Goal: Task Accomplishment & Management: Use online tool/utility

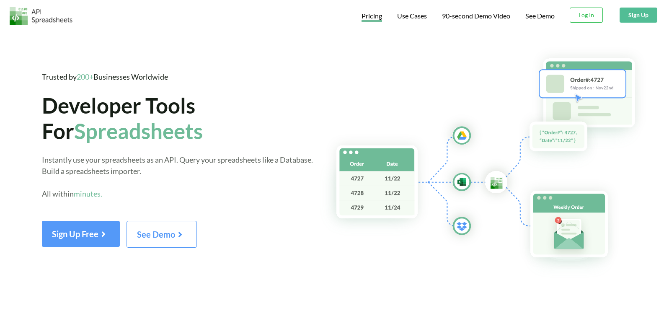
click at [376, 17] on span "Pricing" at bounding box center [371, 17] width 21 height 10
click at [636, 18] on button "Sign Up" at bounding box center [638, 15] width 38 height 15
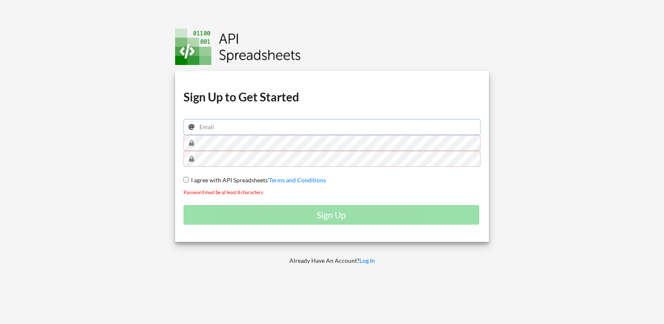
click at [224, 129] on input "email" at bounding box center [331, 127] width 297 height 16
click at [232, 125] on input "email" at bounding box center [331, 127] width 297 height 16
click at [243, 124] on input "email" at bounding box center [331, 127] width 297 height 16
type input "[EMAIL_ADDRESS][DOMAIN_NAME]"
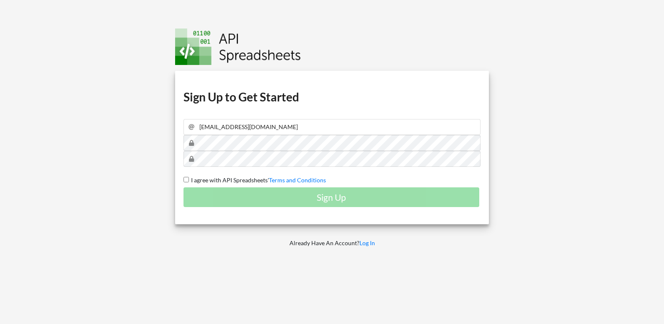
click at [186, 181] on input "I agree with API Spreadsheets' Terms and Conditions" at bounding box center [185, 179] width 5 height 5
checkbox input "true"
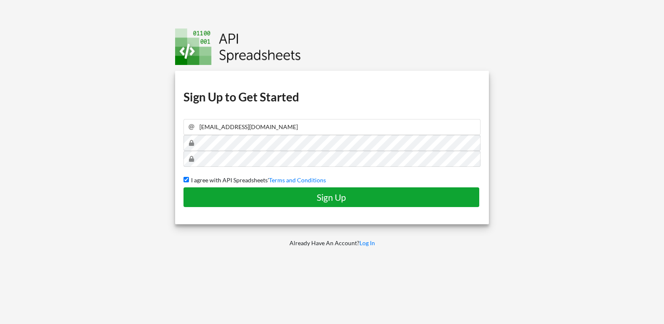
click at [244, 195] on h4 "Sign Up" at bounding box center [331, 197] width 278 height 10
checkbox input "false"
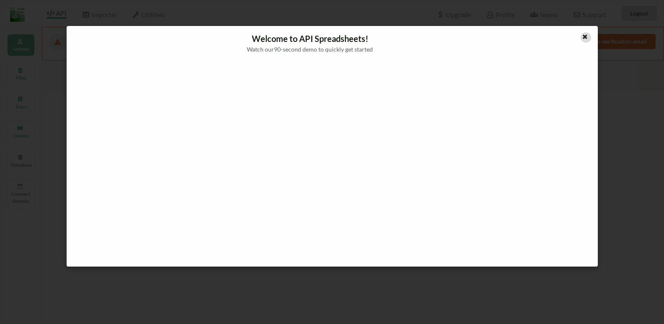
click at [588, 35] on icon at bounding box center [584, 36] width 7 height 6
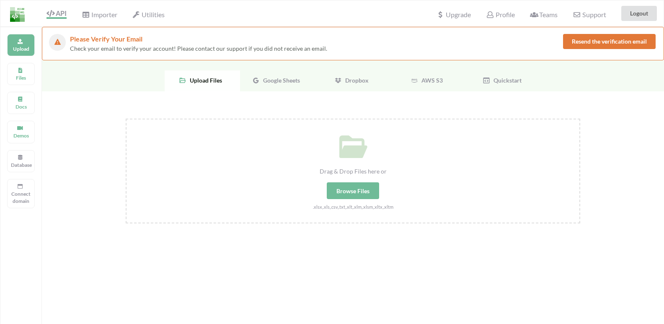
click at [282, 83] on span "Google Sheets" at bounding box center [280, 80] width 40 height 7
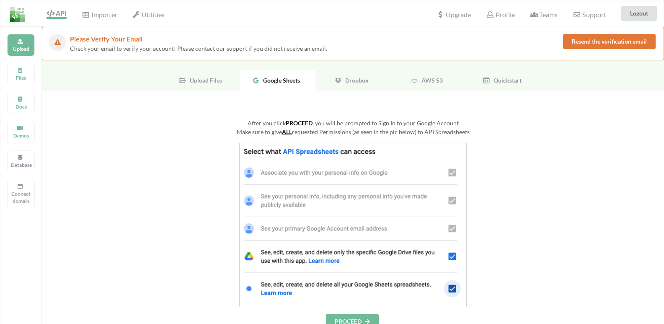
click at [283, 75] on div "Google Sheets" at bounding box center [277, 80] width 75 height 21
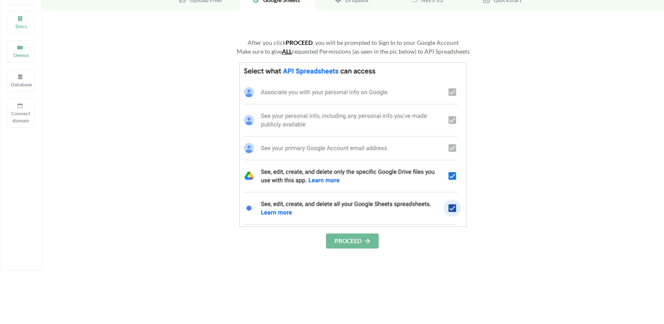
scroll to position [84, 0]
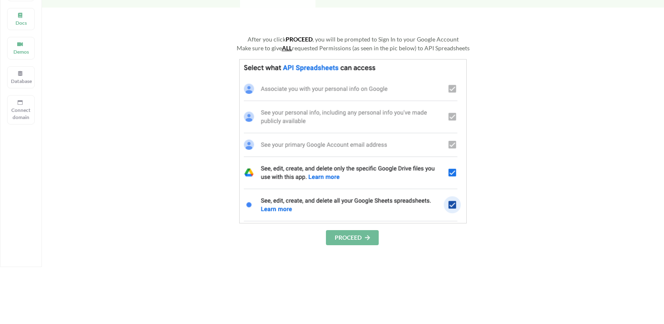
click at [359, 237] on button "PROCEED" at bounding box center [352, 237] width 53 height 15
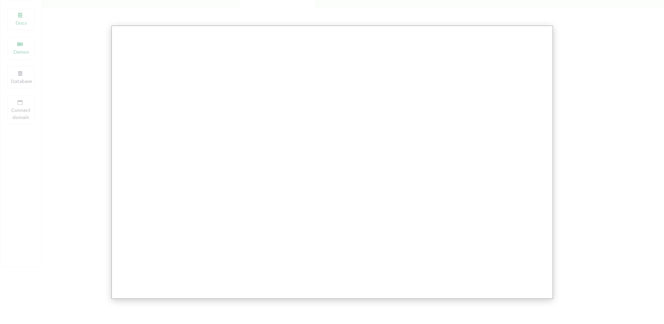
click at [567, 72] on div at bounding box center [335, 197] width 670 height 563
click at [80, 79] on div at bounding box center [335, 197] width 670 height 563
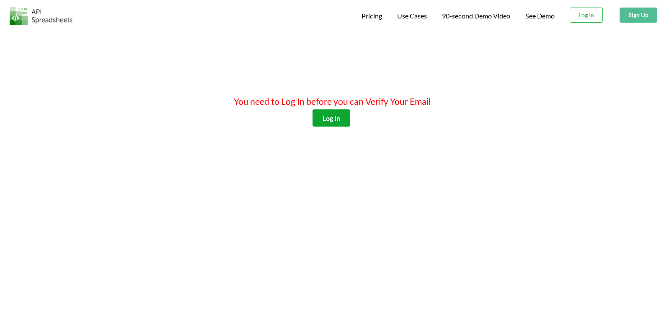
click at [337, 116] on button "Log In" at bounding box center [331, 117] width 38 height 17
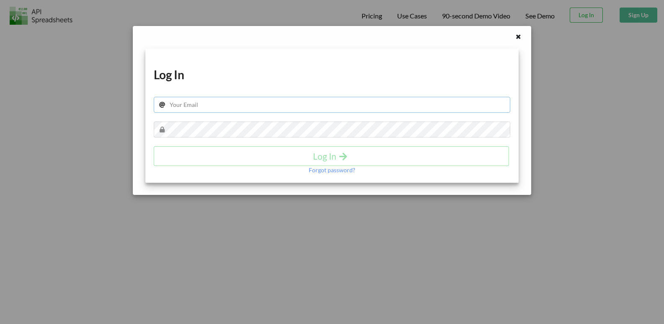
click at [224, 106] on input "text" at bounding box center [332, 105] width 356 height 16
click at [230, 106] on input "text" at bounding box center [332, 105] width 356 height 16
type input "[EMAIL_ADDRESS][DOMAIN_NAME]"
click at [323, 154] on h4 "Log In" at bounding box center [332, 156] width 338 height 10
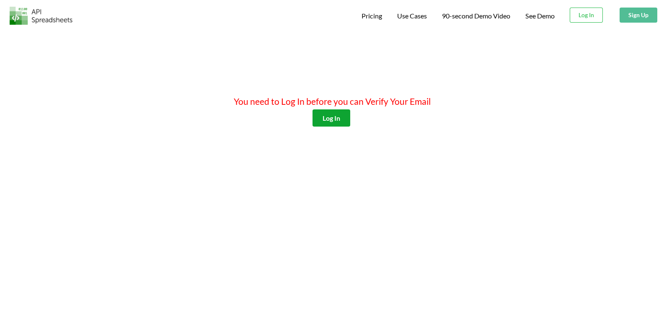
click at [332, 117] on button "Log In" at bounding box center [331, 117] width 38 height 17
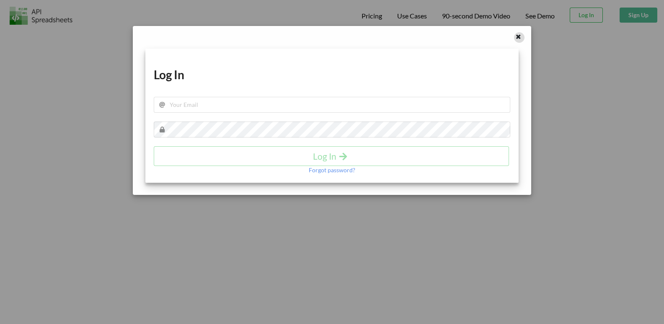
click at [518, 36] on icon at bounding box center [518, 36] width 7 height 6
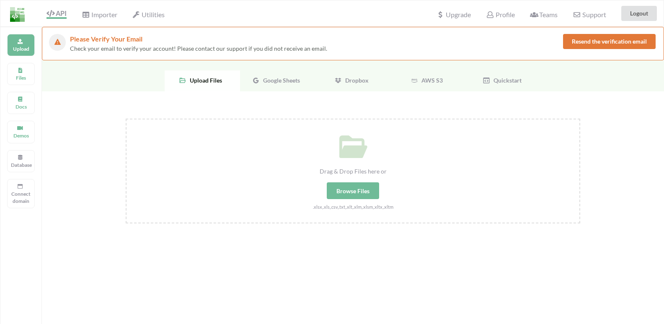
click at [284, 79] on span "Google Sheets" at bounding box center [280, 80] width 40 height 7
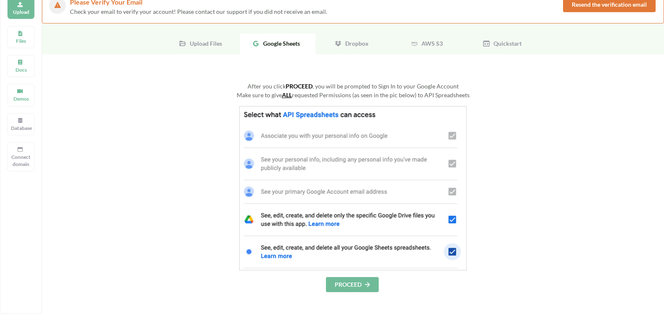
scroll to position [84, 0]
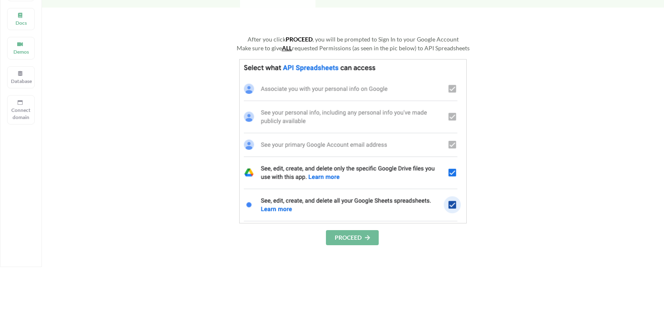
click at [364, 240] on button "PROCEED" at bounding box center [352, 237] width 53 height 15
drag, startPoint x: 478, startPoint y: 132, endPoint x: 499, endPoint y: 129, distance: 20.7
click at [479, 132] on div at bounding box center [353, 141] width 454 height 164
click at [499, 129] on div at bounding box center [353, 141] width 454 height 164
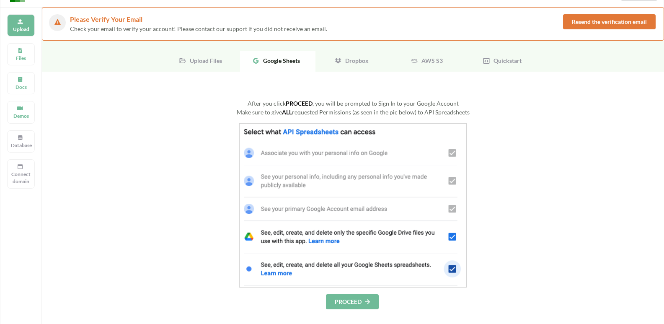
scroll to position [0, 0]
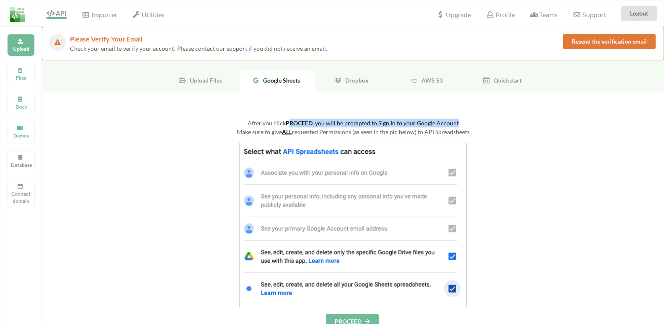
drag, startPoint x: 292, startPoint y: 123, endPoint x: 461, endPoint y: 123, distance: 168.8
click at [461, 123] on div "After you click PROCEED , you will be prompted to Sign In to your Google Account" at bounding box center [353, 123] width 454 height 9
click at [467, 122] on div "After you click PROCEED , you will be prompted to Sign In to your Google Account" at bounding box center [353, 123] width 454 height 9
drag, startPoint x: 333, startPoint y: 132, endPoint x: 491, endPoint y: 130, distance: 157.5
click at [491, 130] on div "Make sure to give ALL requested Permissions (as seen in the pic below) to API S…" at bounding box center [353, 131] width 454 height 9
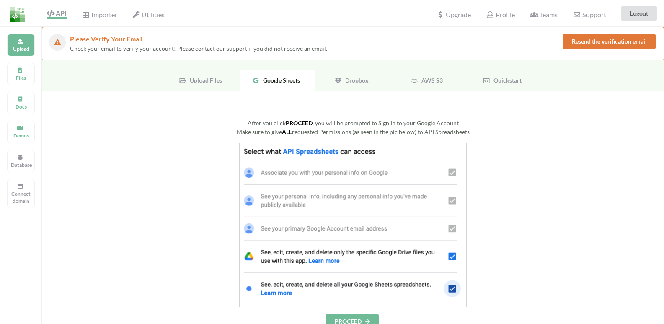
click at [499, 130] on div "Make sure to give ALL requested Permissions (as seen in the pic below) to API S…" at bounding box center [353, 131] width 454 height 9
click at [506, 130] on div "Make sure to give ALL requested Permissions (as seen in the pic below) to API S…" at bounding box center [353, 131] width 454 height 9
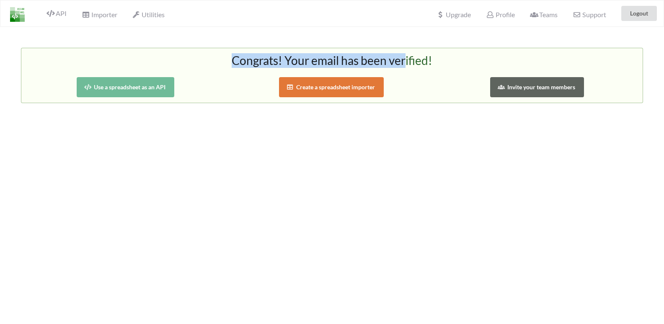
drag, startPoint x: 359, startPoint y: 60, endPoint x: 407, endPoint y: 60, distance: 48.2
click at [407, 60] on h2 "Congrats! Your email has been verified!" at bounding box center [332, 64] width 604 height 21
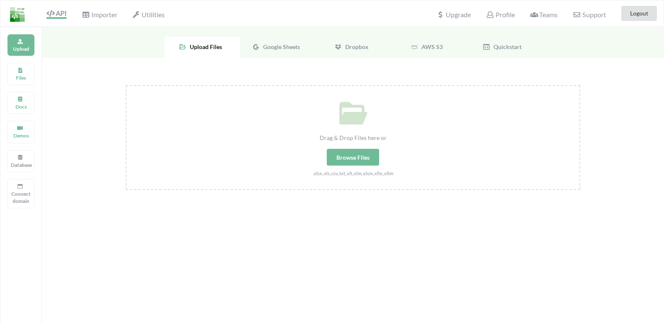
click at [286, 46] on span "Google Sheets" at bounding box center [280, 46] width 40 height 7
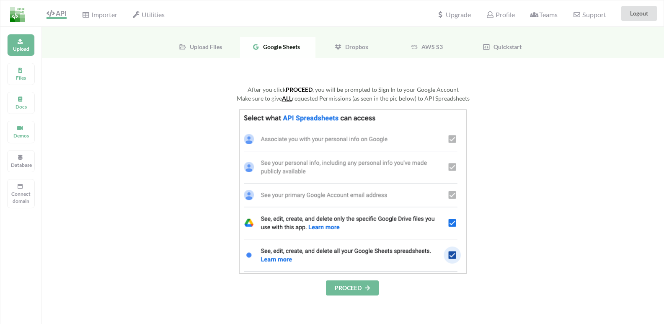
click at [361, 289] on button "PROCEED" at bounding box center [352, 287] width 53 height 15
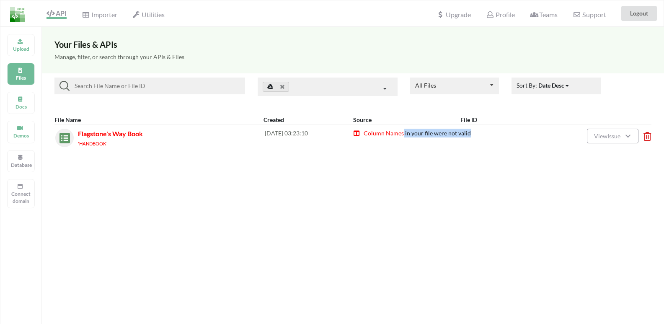
drag, startPoint x: 402, startPoint y: 133, endPoint x: 470, endPoint y: 134, distance: 68.3
click at [470, 134] on div "Column Names in your file were not valid" at bounding box center [441, 138] width 177 height 18
click at [625, 130] on button "View Issue" at bounding box center [612, 136] width 51 height 15
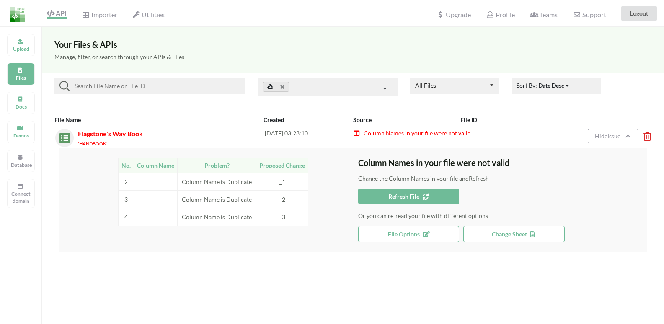
click at [646, 135] on icon at bounding box center [644, 133] width 3 height 3
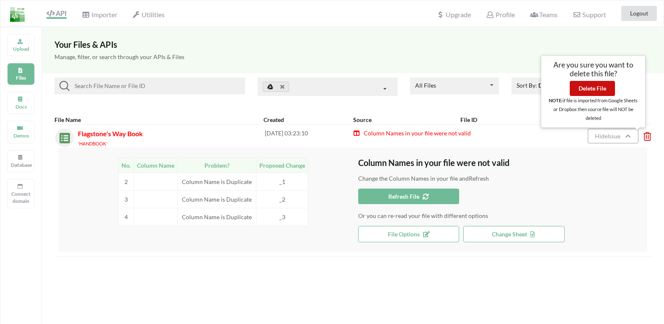
click at [606, 86] on button "Delete File" at bounding box center [592, 88] width 45 height 15
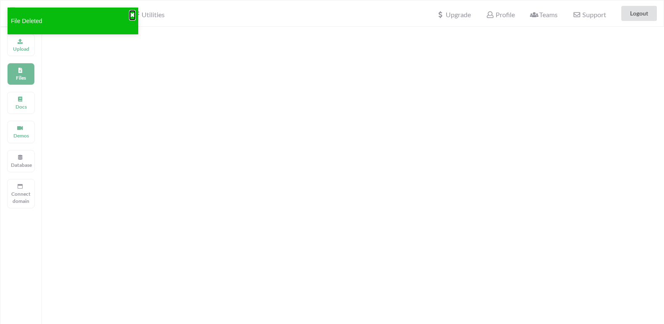
click at [131, 13] on button "✖" at bounding box center [132, 15] width 5 height 9
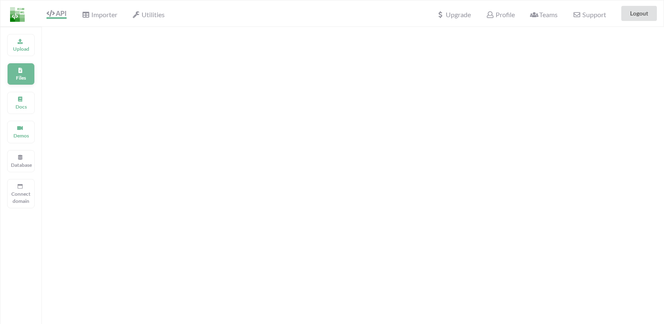
click at [13, 75] on p "Files" at bounding box center [21, 77] width 20 height 7
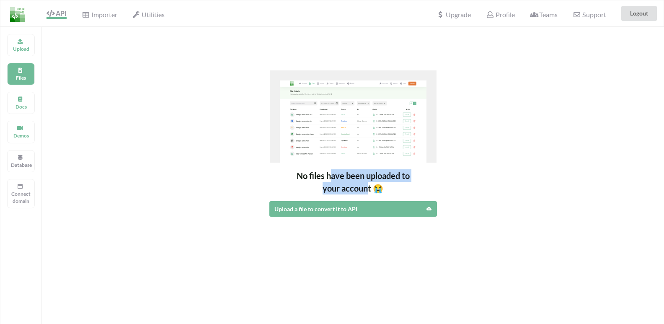
drag, startPoint x: 333, startPoint y: 174, endPoint x: 374, endPoint y: 185, distance: 42.8
click at [371, 184] on span "No files have been uploaded to your account 😭" at bounding box center [353, 181] width 113 height 23
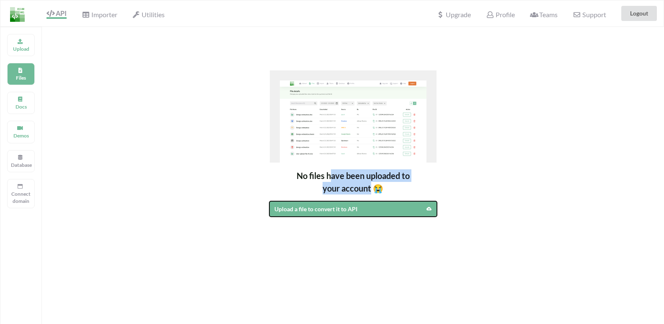
click at [389, 209] on div "Upload a file to convert it to API" at bounding box center [332, 208] width 117 height 9
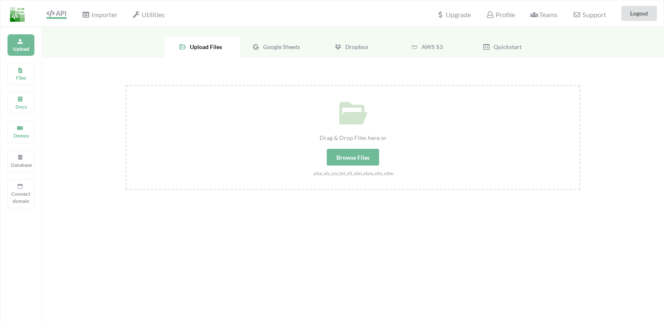
click at [278, 43] on div "Google Sheets" at bounding box center [277, 47] width 75 height 21
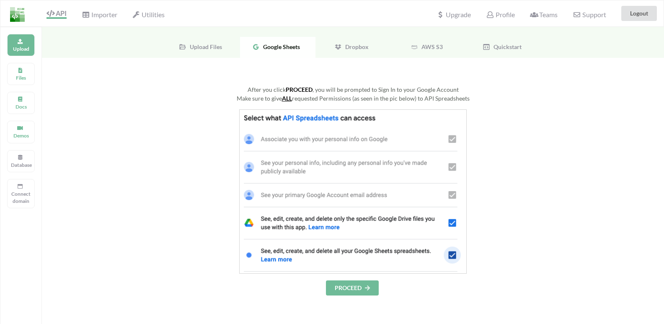
click at [362, 288] on button "PROCEED" at bounding box center [352, 287] width 53 height 15
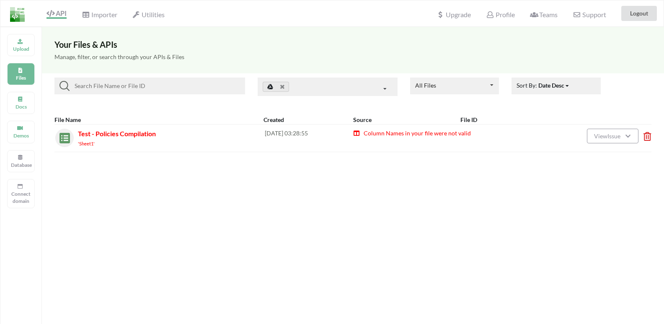
click at [401, 192] on div "Your Files & APIs Manage, filter, or search through your APIs & Files All Files…" at bounding box center [353, 189] width 622 height 324
click at [421, 192] on div "Your Files & APIs Manage, filter, or search through your APIs & Files All Files…" at bounding box center [353, 189] width 622 height 324
